Goal: Task Accomplishment & Management: Complete application form

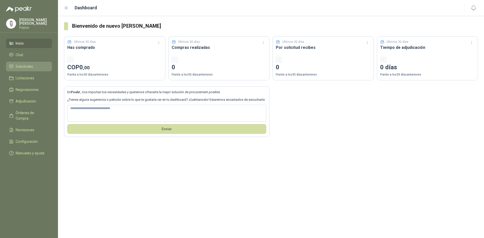
click at [26, 65] on span "Solicitudes" at bounding box center [24, 67] width 17 height 6
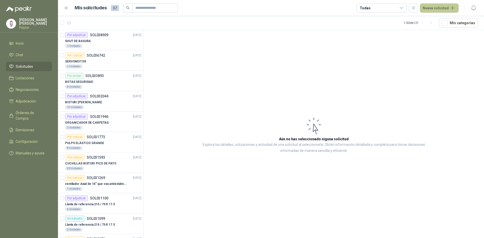
click at [436, 8] on button "Nueva solicitud" at bounding box center [439, 8] width 39 height 9
click at [431, 20] on link "Solicitud" at bounding box center [445, 20] width 43 height 9
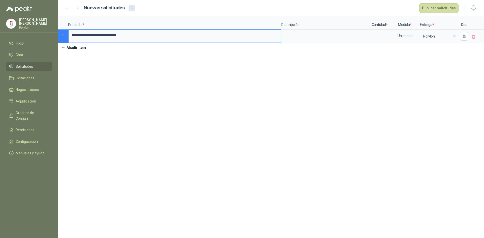
click at [141, 38] on input "**********" at bounding box center [175, 35] width 212 height 10
click at [296, 38] on textarea at bounding box center [325, 36] width 87 height 12
drag, startPoint x: 89, startPoint y: 36, endPoint x: 72, endPoint y: 35, distance: 16.9
click at [72, 35] on input "**********" at bounding box center [175, 35] width 212 height 10
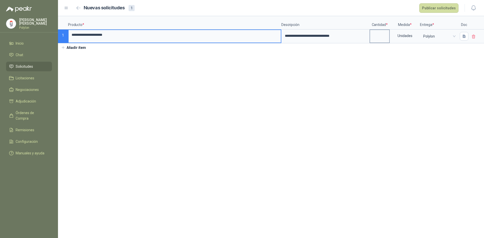
type input "**********"
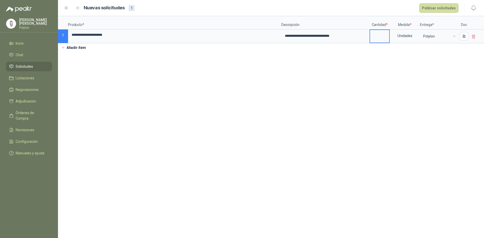
click at [377, 36] on input at bounding box center [379, 35] width 19 height 10
type input "*"
click at [464, 38] on icon "button" at bounding box center [464, 36] width 3 height 3
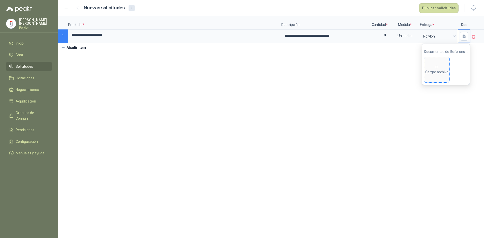
click at [441, 73] on div "Cargar archivo" at bounding box center [437, 70] width 23 height 10
click at [444, 10] on button "Publicar solicitudes" at bounding box center [439, 8] width 39 height 10
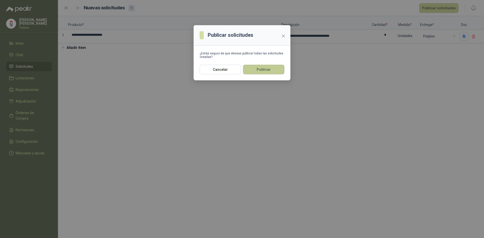
click at [257, 72] on button "Publicar" at bounding box center [263, 70] width 41 height 10
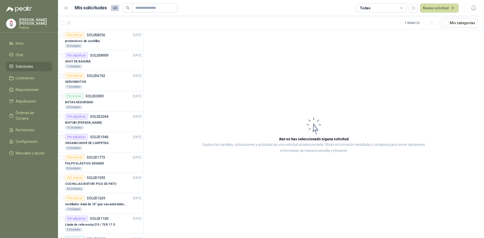
click at [257, 210] on article "Aún no has seleccionado niguna solicitud Explora los detalles, cotizaciones y a…" at bounding box center [314, 135] width 341 height 210
click at [107, 39] on div "protectores de cuchillas" at bounding box center [103, 41] width 76 height 6
